Goal: Information Seeking & Learning: Learn about a topic

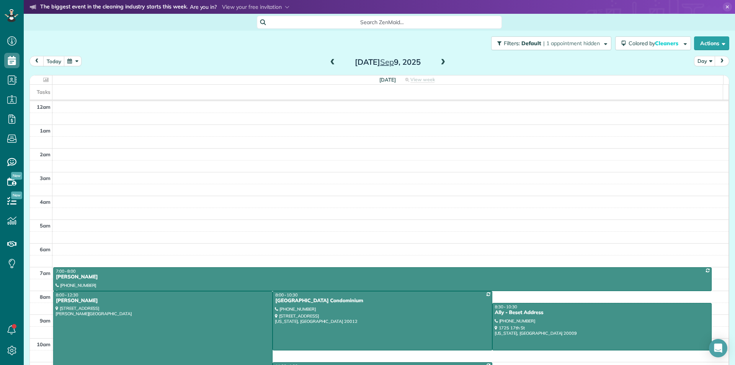
scroll to position [147, 0]
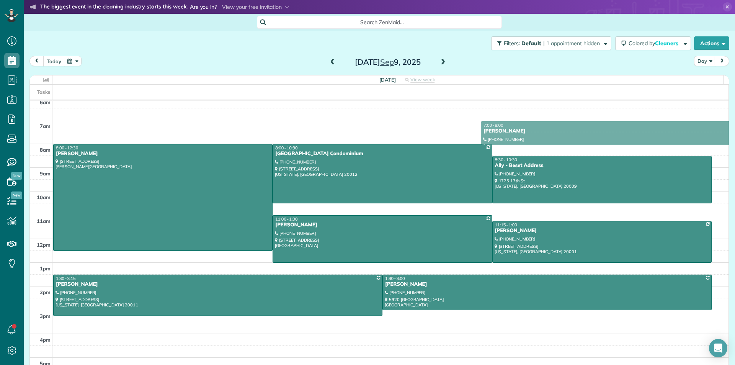
drag, startPoint x: 116, startPoint y: 129, endPoint x: 543, endPoint y: 130, distance: 427.1
click at [543, 130] on div "[DATE] View week $0.00 0 Man Hours 8 Appointments 0% Paid 0% Assigned Tasks 12a…" at bounding box center [379, 228] width 699 height 306
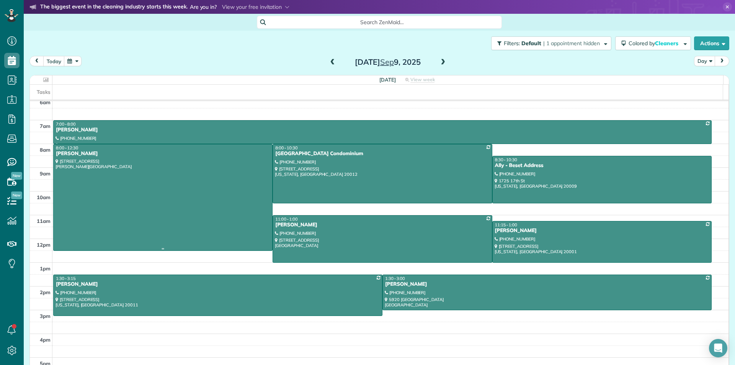
click at [166, 206] on div at bounding box center [163, 197] width 219 height 106
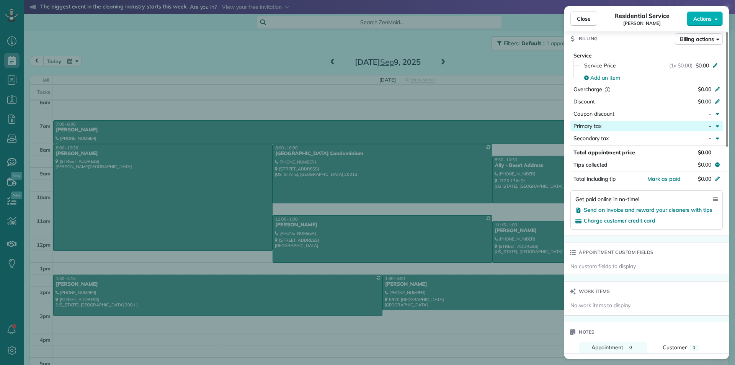
scroll to position [538, 0]
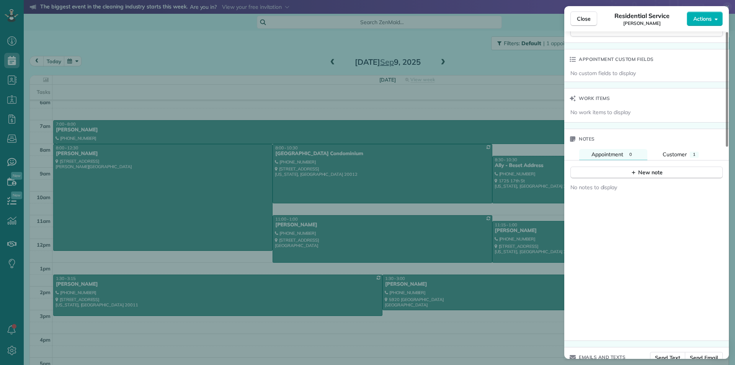
click at [674, 147] on div "Notes" at bounding box center [646, 139] width 165 height 20
click at [674, 157] on span "Customer" at bounding box center [674, 154] width 24 height 7
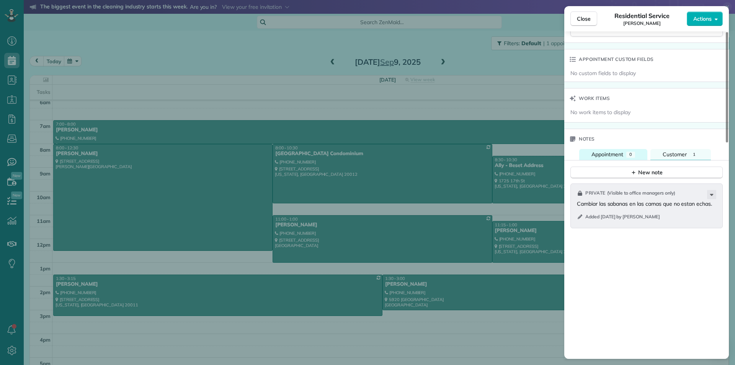
click at [623, 152] on span "Appointment" at bounding box center [607, 154] width 32 height 7
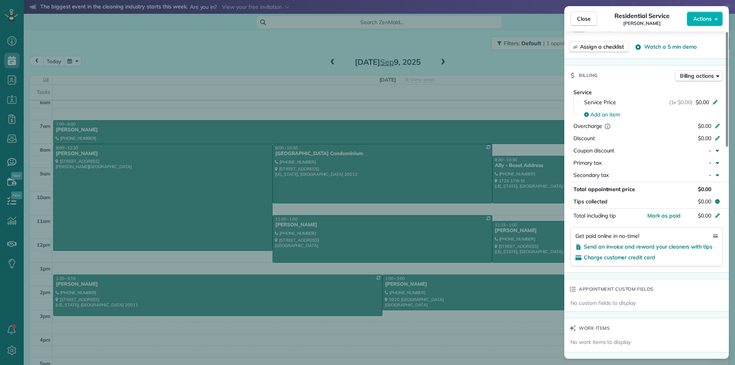
scroll to position [154, 0]
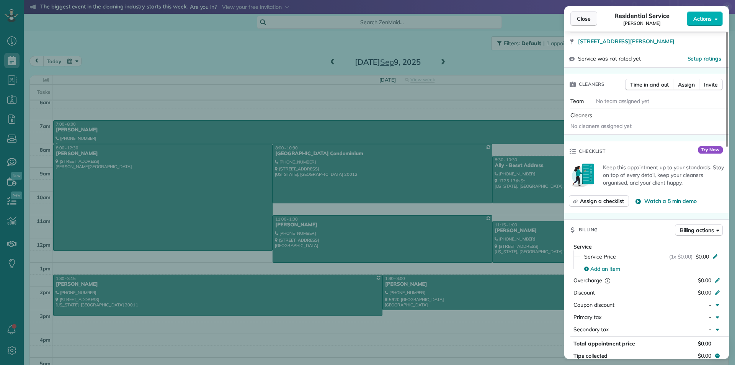
click at [587, 21] on span "Close" at bounding box center [584, 19] width 14 height 8
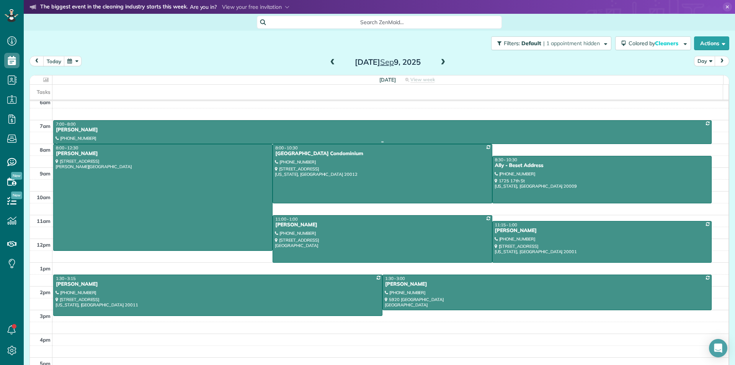
click at [170, 136] on div at bounding box center [382, 132] width 657 height 23
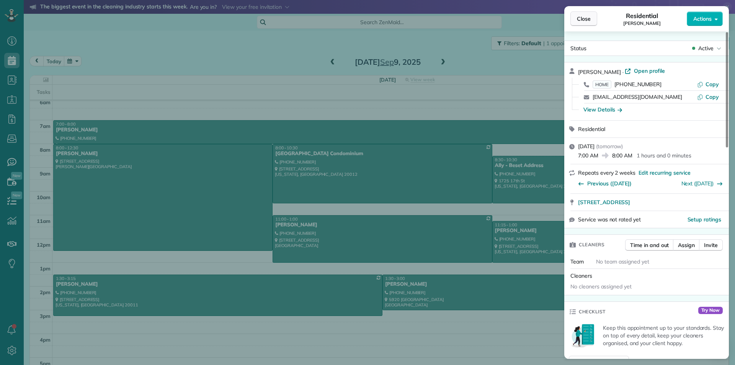
click at [591, 18] on button "Close" at bounding box center [583, 18] width 27 height 15
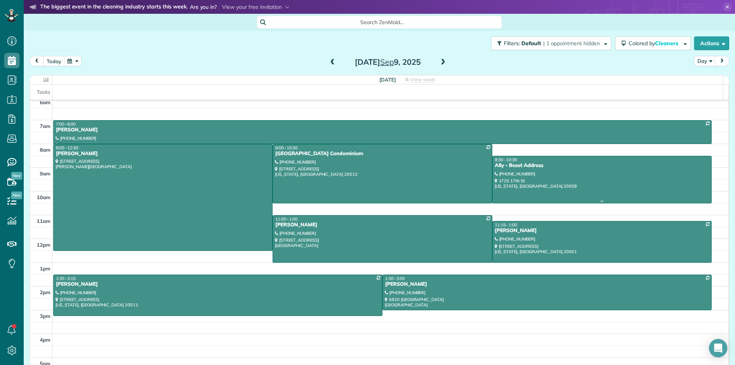
click at [597, 174] on div at bounding box center [602, 179] width 219 height 47
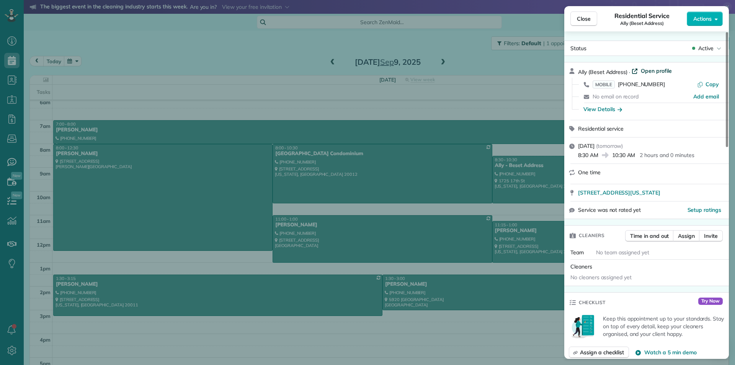
click at [641, 68] on span "Open profile" at bounding box center [656, 71] width 31 height 8
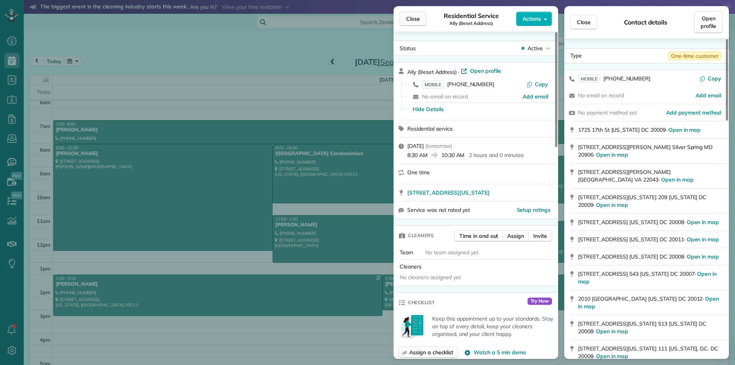
click at [411, 16] on span "Close" at bounding box center [413, 19] width 14 height 8
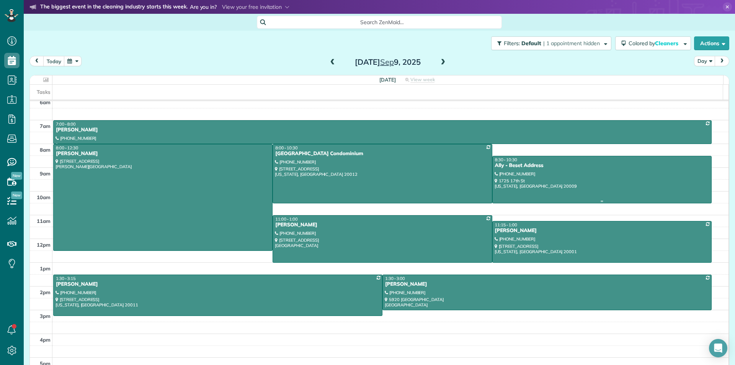
click at [616, 178] on div at bounding box center [602, 179] width 219 height 47
